Goal: Obtain resource: Download file/media

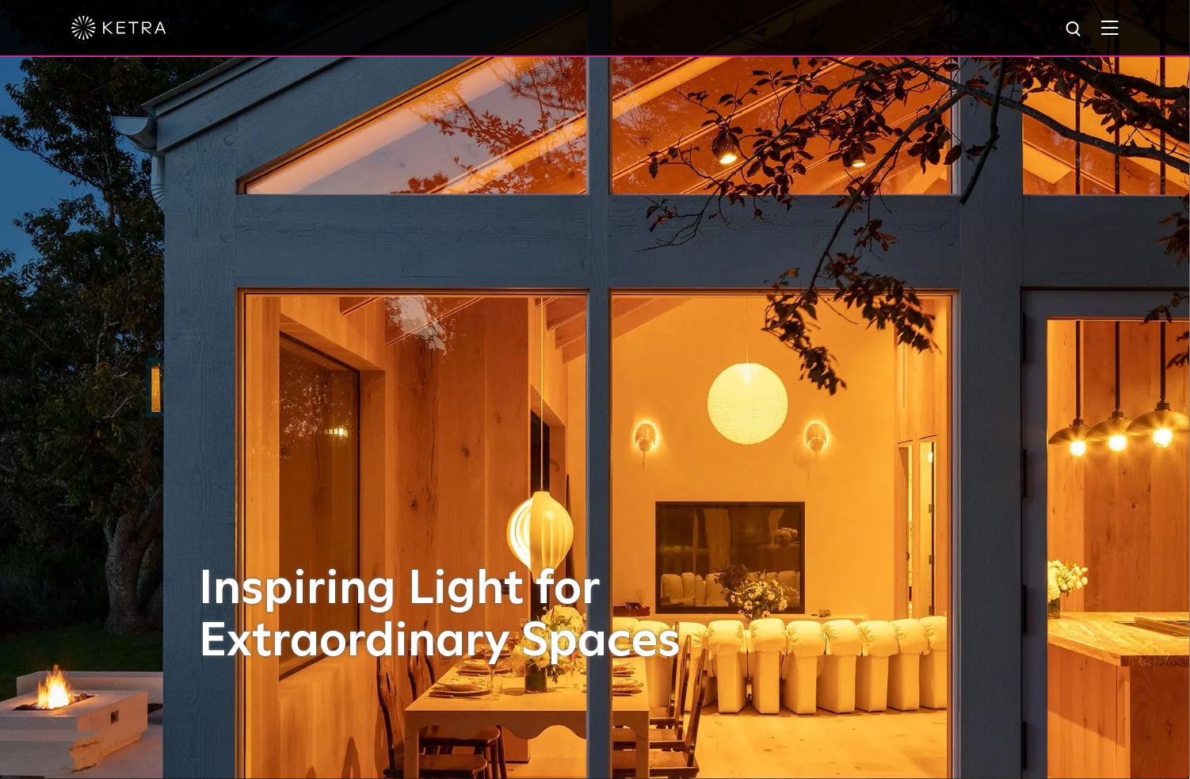
click at [1118, 34] on img at bounding box center [1109, 27] width 17 height 15
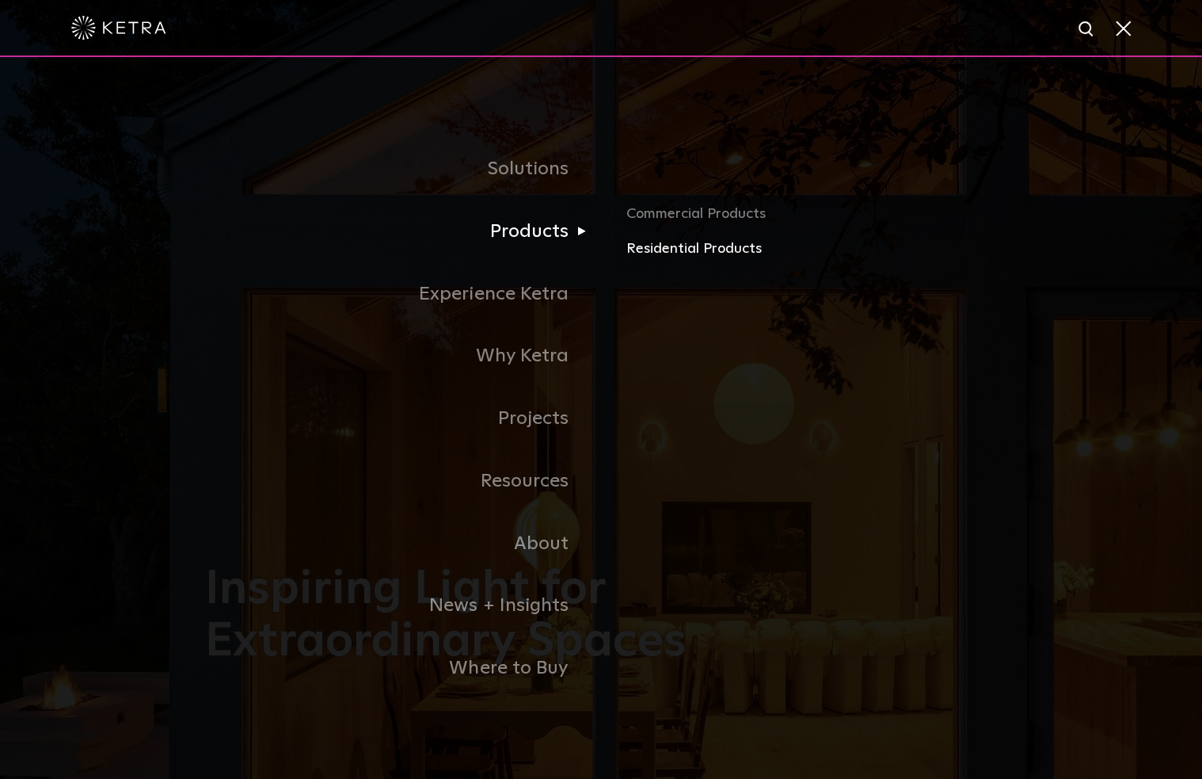
click at [645, 246] on link "Residential Products" at bounding box center [811, 249] width 371 height 23
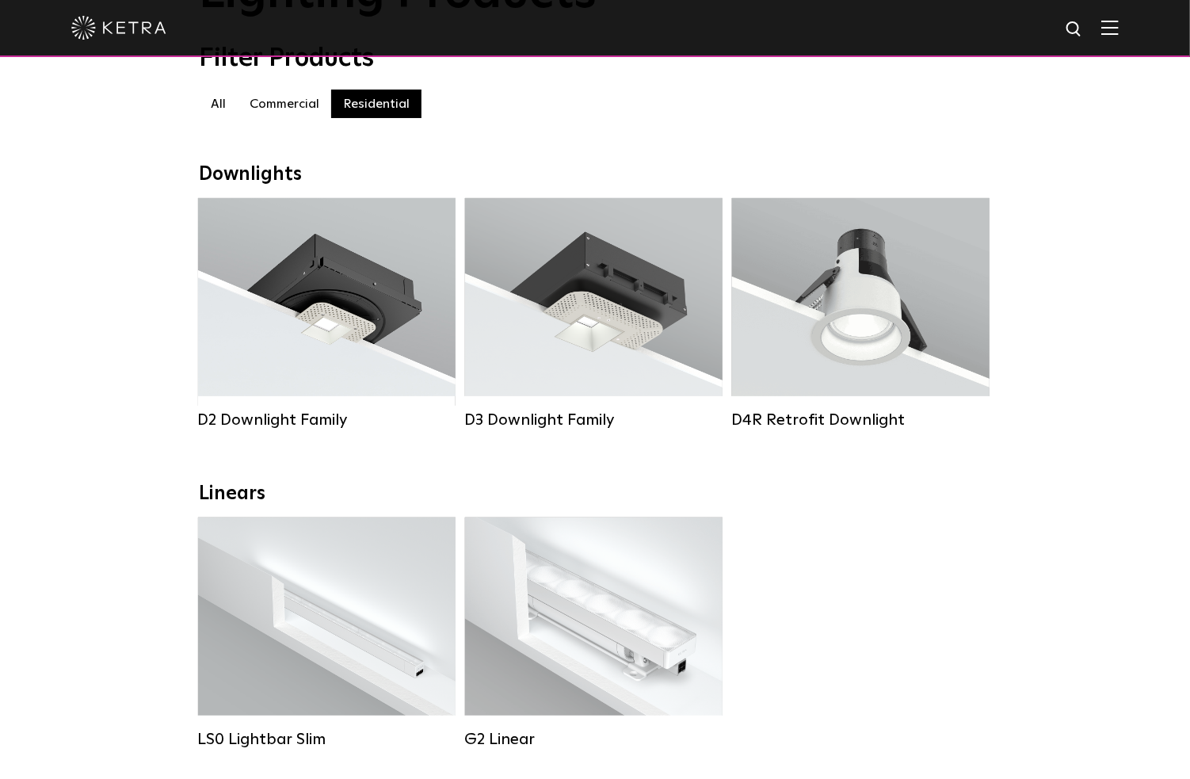
scroll to position [158, 0]
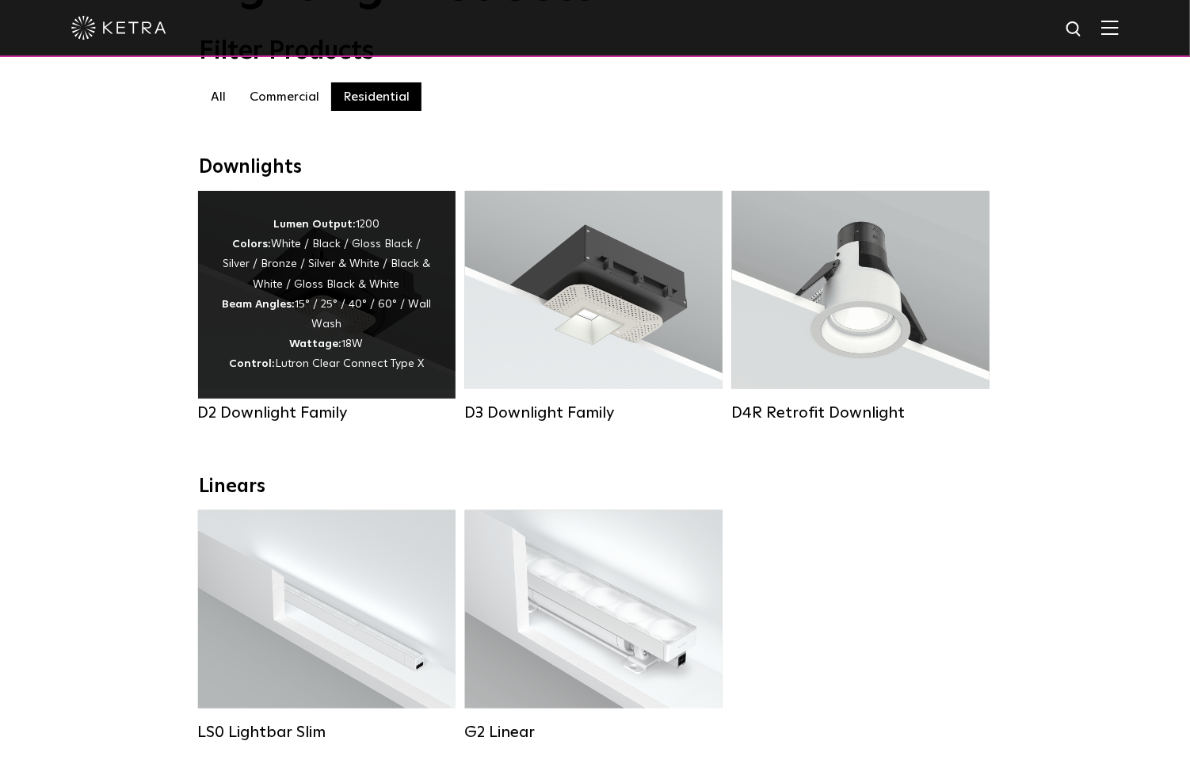
click at [279, 284] on div "Lumen Output: 1200 Colors: White / Black / Gloss Black / Silver / Bronze / Silv…" at bounding box center [327, 295] width 210 height 160
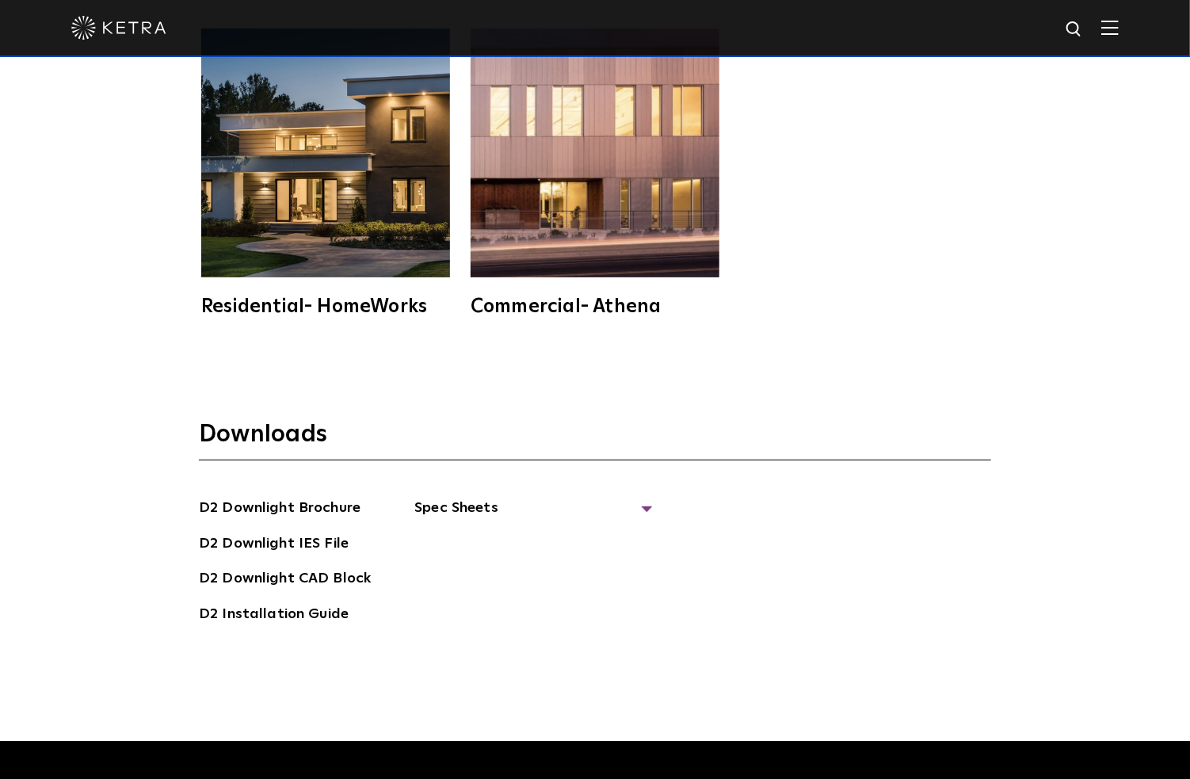
scroll to position [4593, 0]
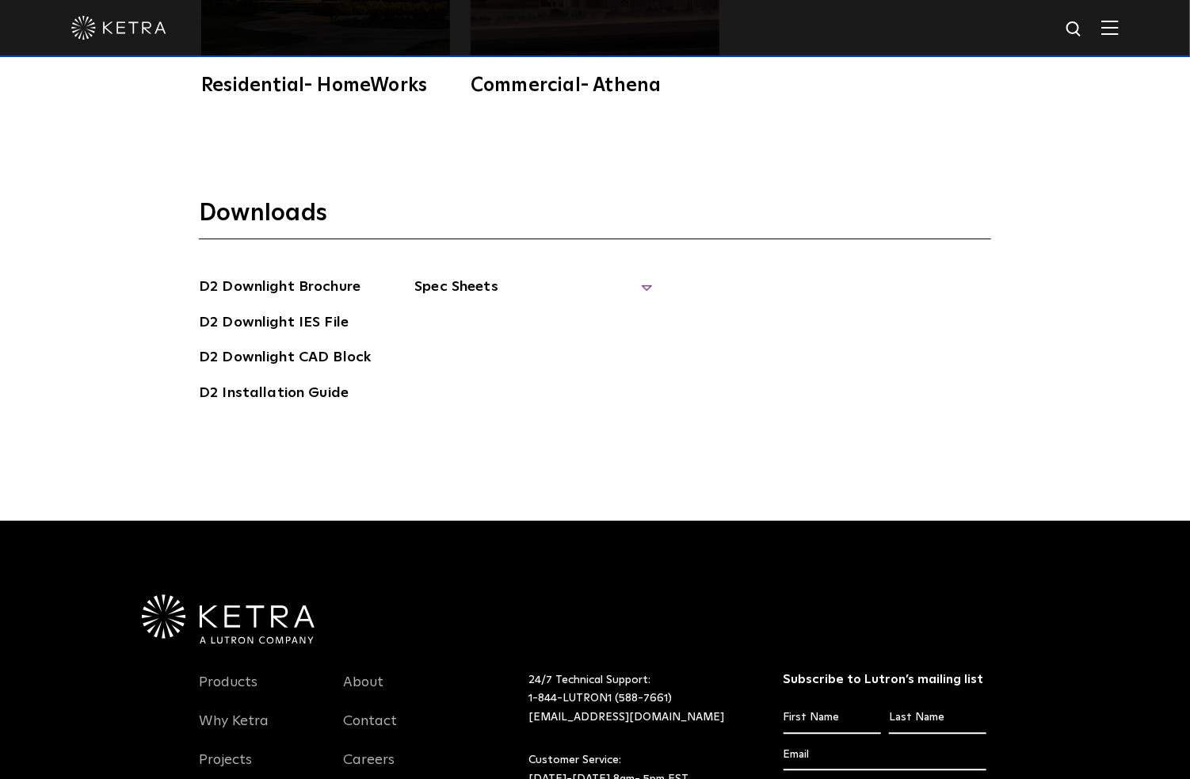
click at [476, 276] on span "Spec Sheets" at bounding box center [533, 293] width 238 height 35
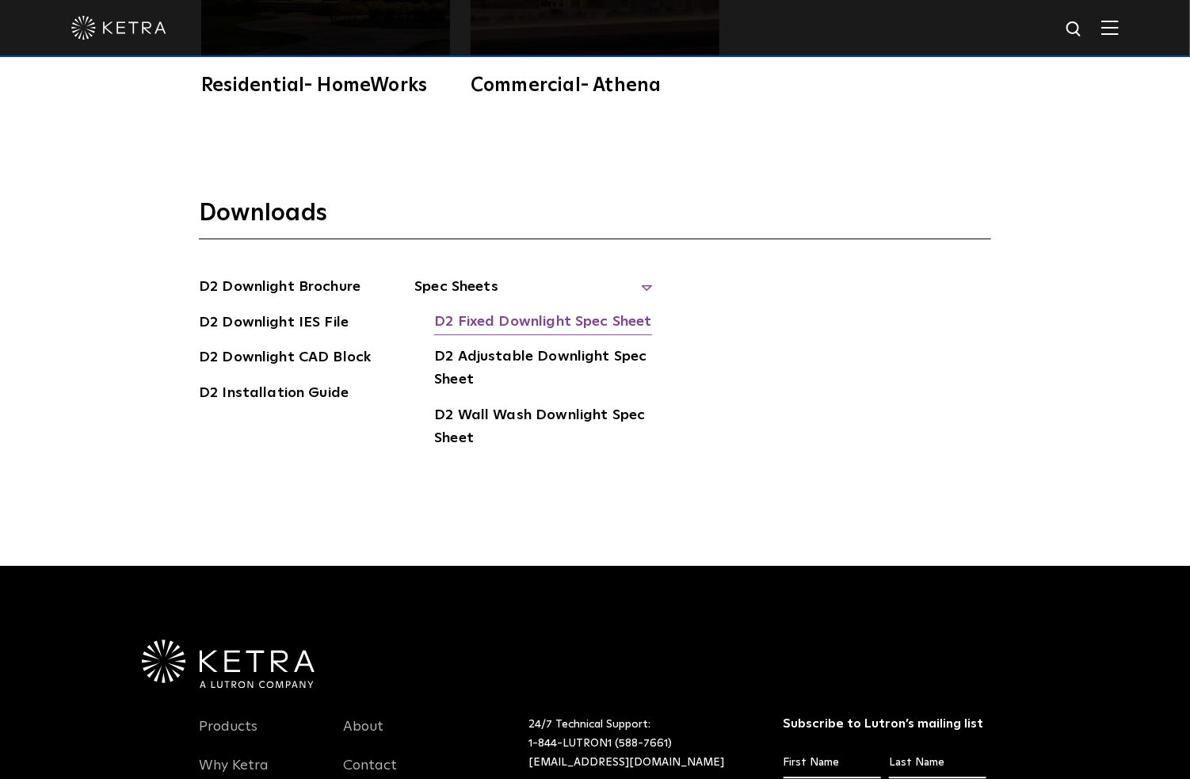
click at [530, 310] on link "D2 Fixed Downlight Spec Sheet" at bounding box center [542, 322] width 217 height 25
click at [520, 345] on link "D2 Adjustable Downlight Spec Sheet" at bounding box center [543, 369] width 218 height 48
